Goal: Information Seeking & Learning: Learn about a topic

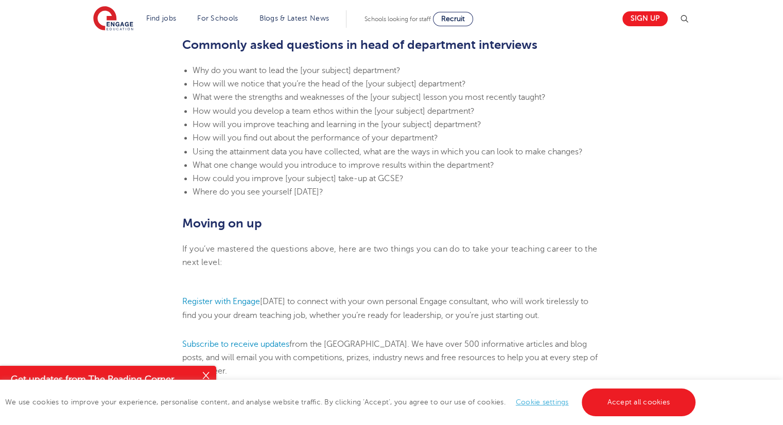
scroll to position [1082, 0]
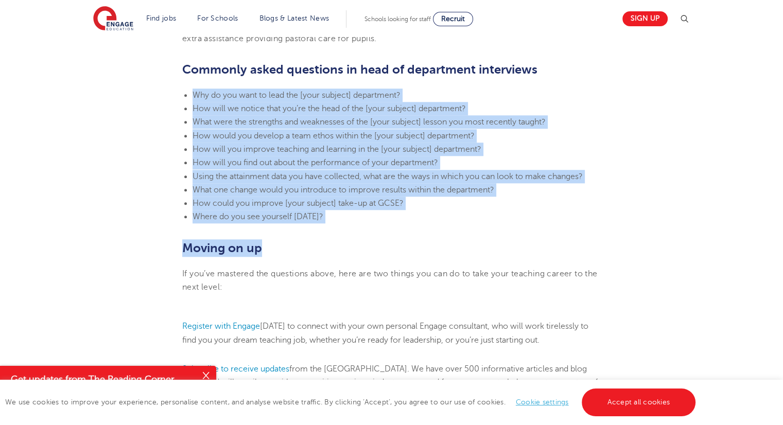
drag, startPoint x: 359, startPoint y: 225, endPoint x: 192, endPoint y: 93, distance: 213.1
copy section "Why do you want to lead the [your subject] department? How will we notice that …"
click at [350, 239] on h2 "Moving on up" at bounding box center [391, 248] width 419 height 18
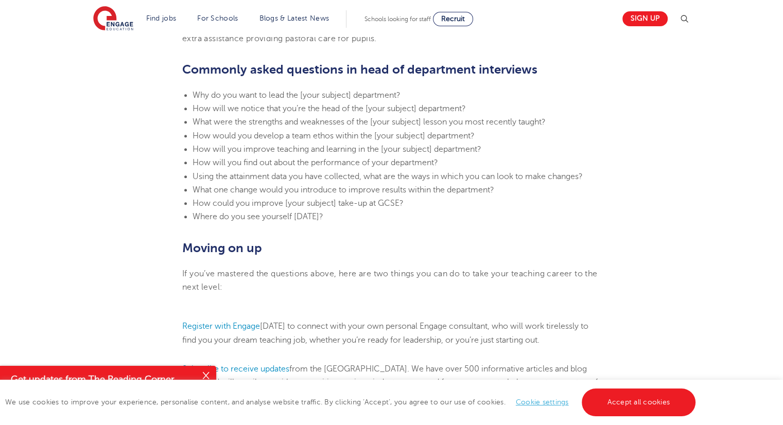
drag, startPoint x: 351, startPoint y: 217, endPoint x: 193, endPoint y: 95, distance: 200.1
click at [193, 95] on ul "Why do you want to lead the [your subject] department? How will we notice that …" at bounding box center [391, 156] width 419 height 135
copy ul "Why do you want to lead the [your subject] department? How will we notice that …"
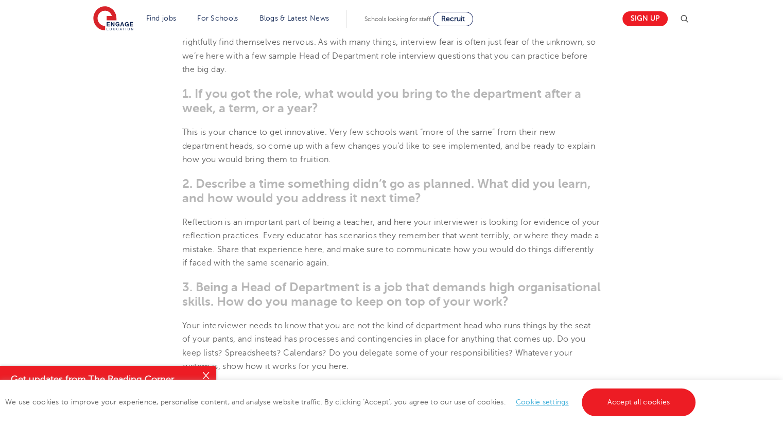
scroll to position [515, 0]
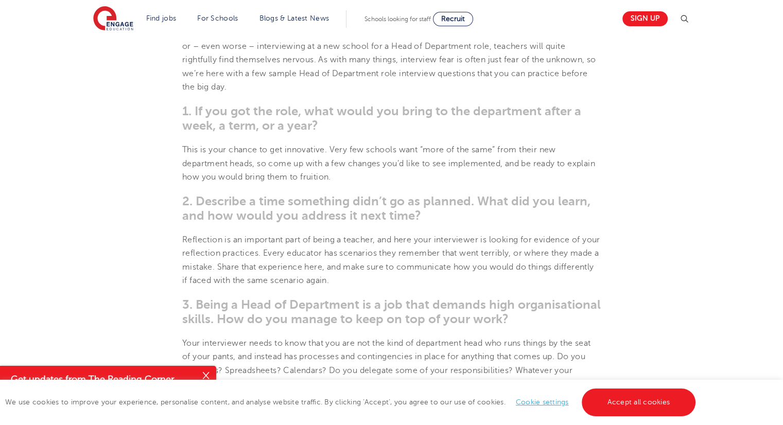
click at [280, 159] on span "This is your chance to get innovative. Very few schools want “more of the same”…" at bounding box center [388, 163] width 413 height 37
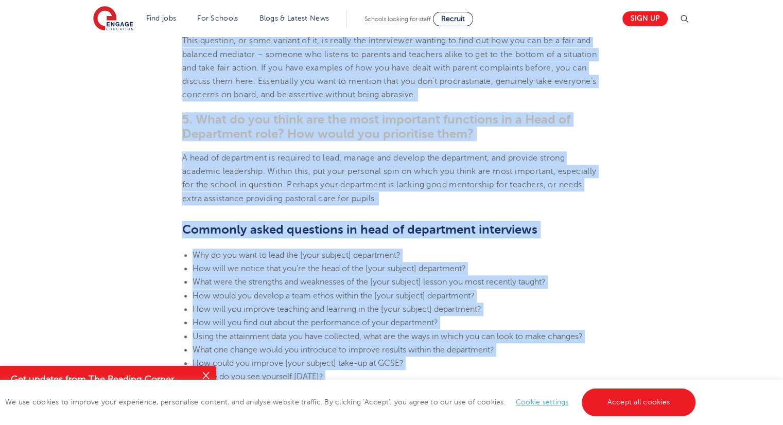
scroll to position [936, 0]
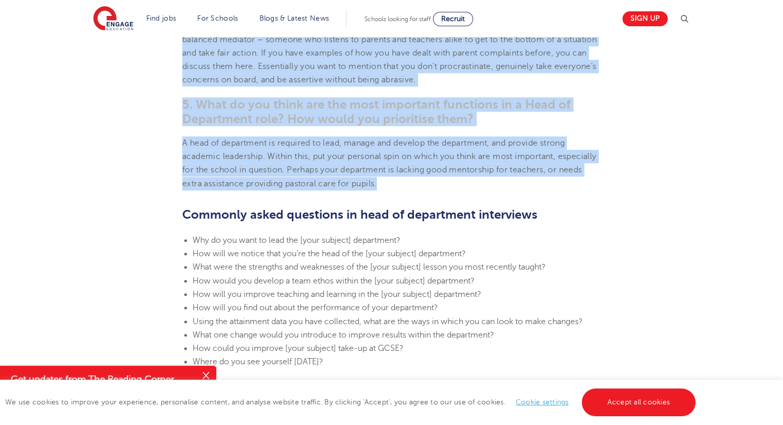
drag, startPoint x: 177, startPoint y: 104, endPoint x: 476, endPoint y: 184, distance: 309.2
click at [476, 184] on section "[DATE] Head of Department Interview Questions How to prepare answers for head o…" at bounding box center [391, 59] width 625 height 1423
copy section "3. Lo ips dol sit amet, cons adipi eli seddo ei tem incididunt utlab e dolo, m …"
